Goal: Task Accomplishment & Management: Manage account settings

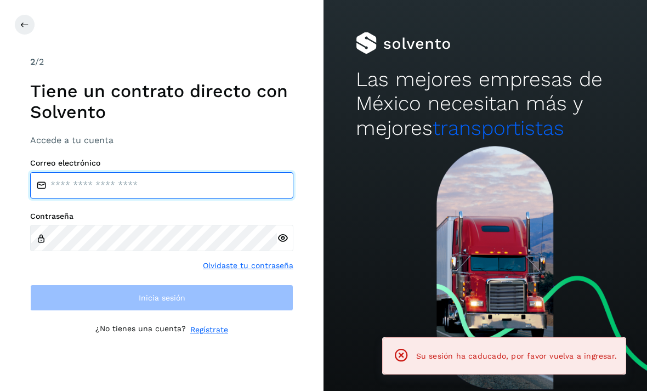
click at [60, 198] on input "email" at bounding box center [161, 185] width 263 height 26
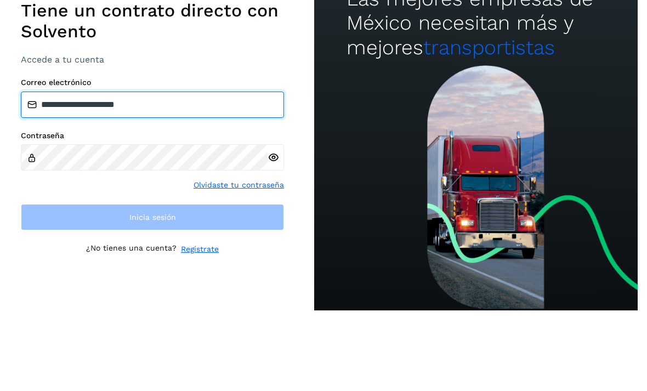
scroll to position [0, 14]
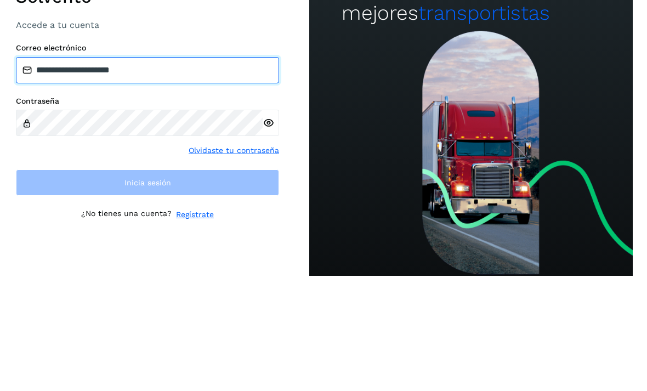
type input "**********"
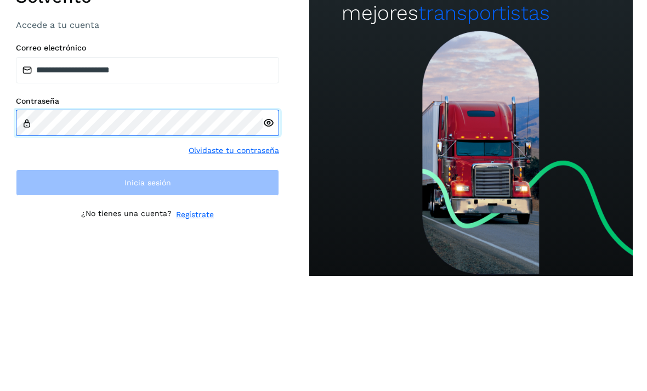
scroll to position [0, 0]
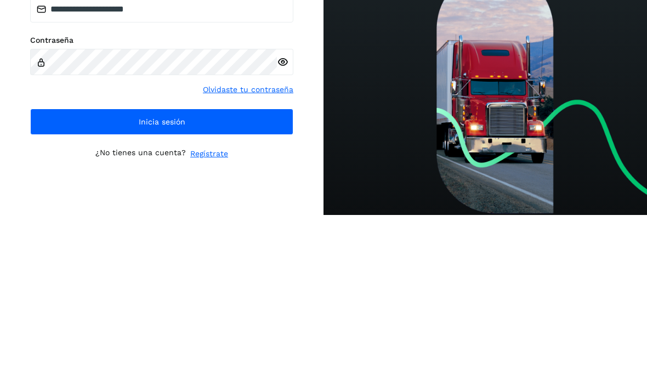
click at [93, 284] on button "Inicia sesión" at bounding box center [161, 297] width 263 height 26
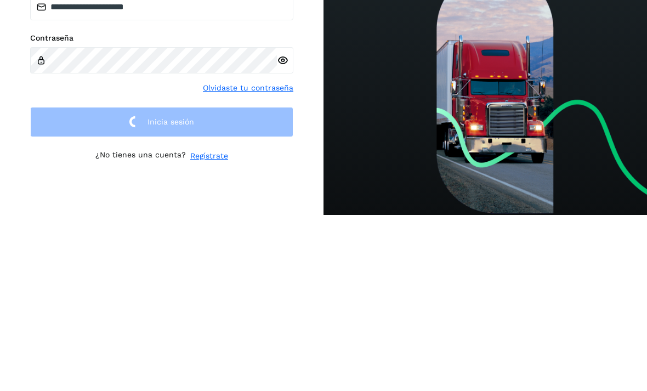
scroll to position [37, 0]
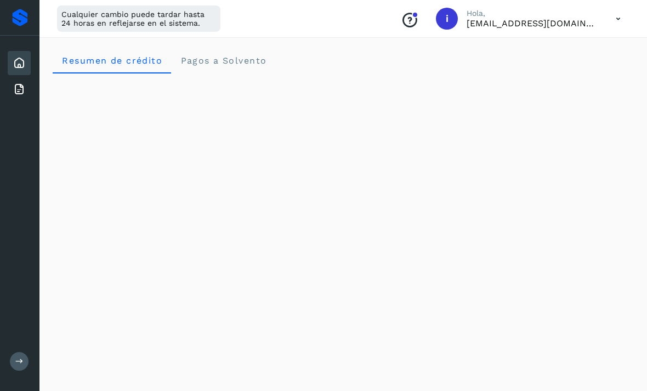
click at [226, 66] on Solvento "Pagos a Solvento" at bounding box center [223, 60] width 104 height 26
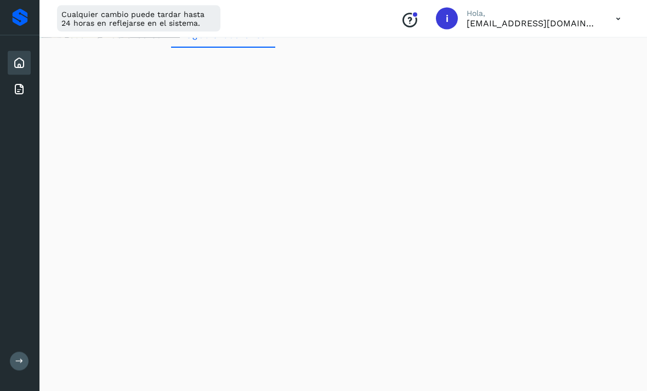
scroll to position [44, 0]
click at [19, 95] on icon at bounding box center [19, 89] width 13 height 13
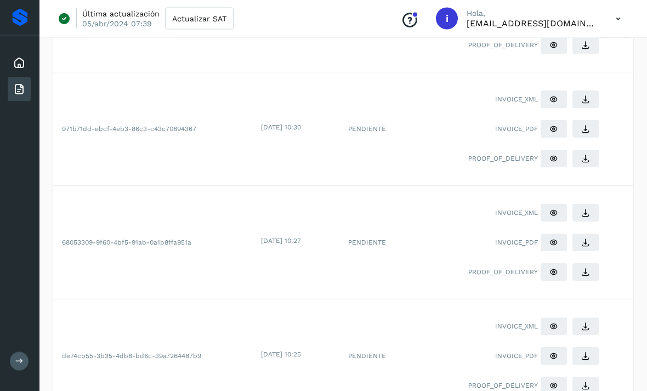
scroll to position [166, 0]
